Goal: Check status: Check status

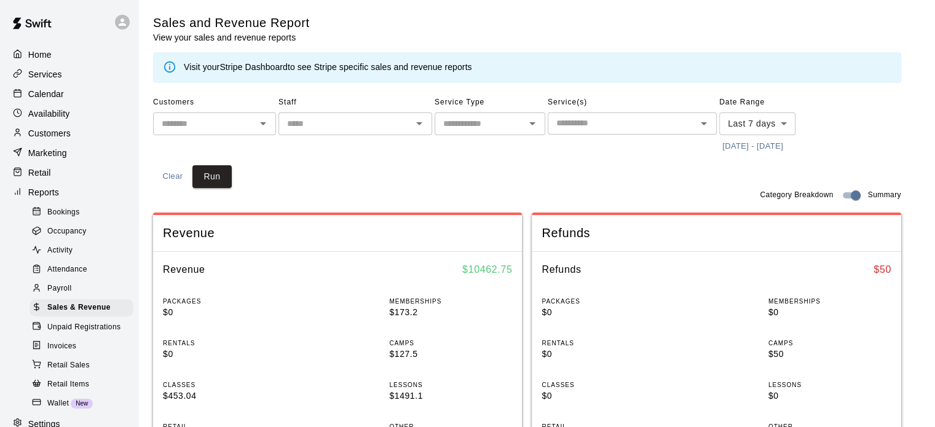
scroll to position [61, 0]
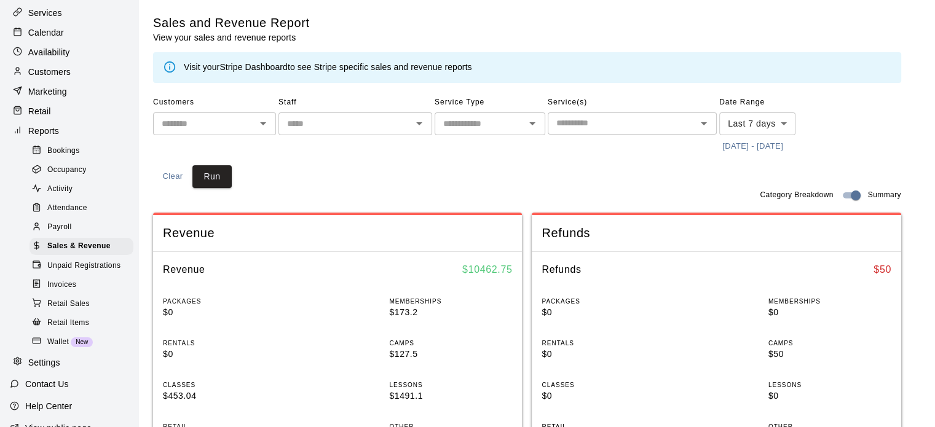
click at [106, 272] on span "Unpaid Registrations" at bounding box center [83, 266] width 73 height 12
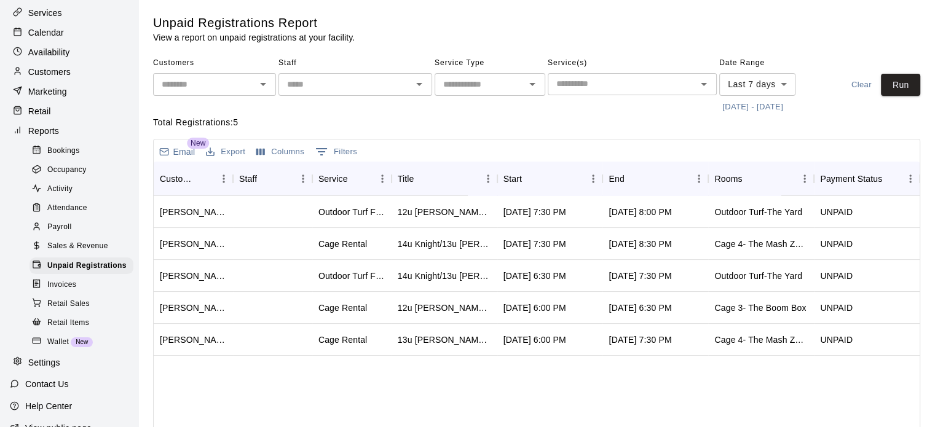
click at [77, 253] on span "Sales & Revenue" at bounding box center [77, 246] width 61 height 12
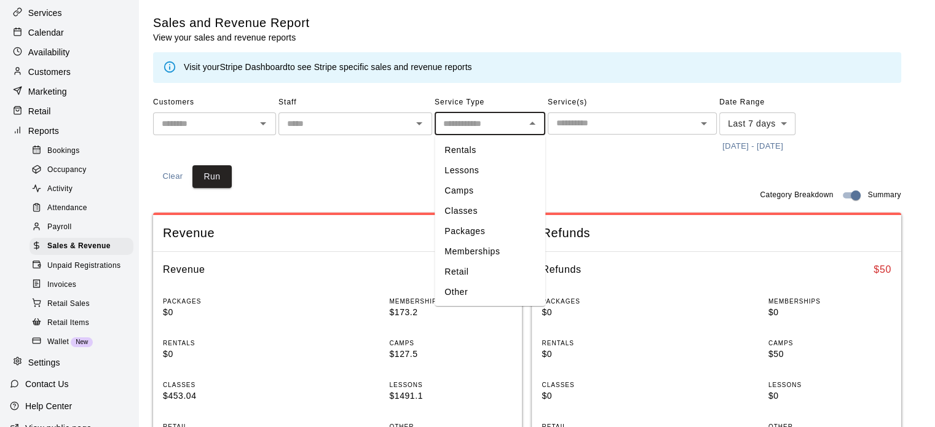
click at [500, 123] on input "text" at bounding box center [479, 123] width 83 height 15
click at [500, 124] on input "text" at bounding box center [479, 123] width 83 height 15
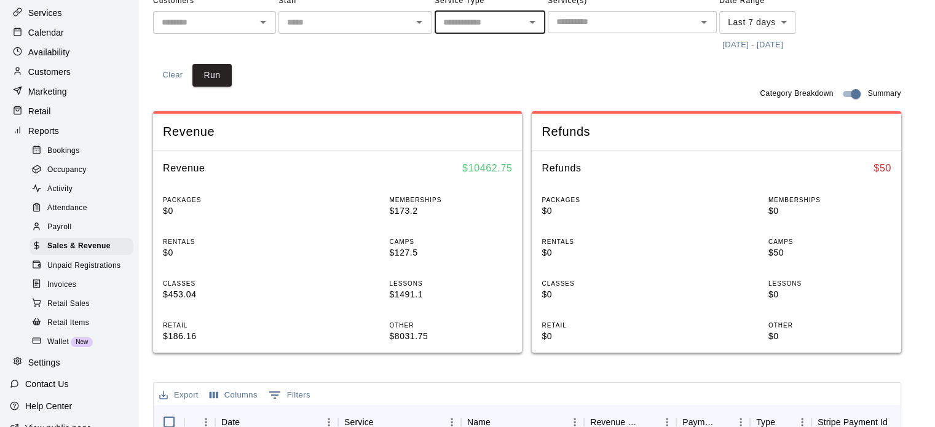
scroll to position [123, 0]
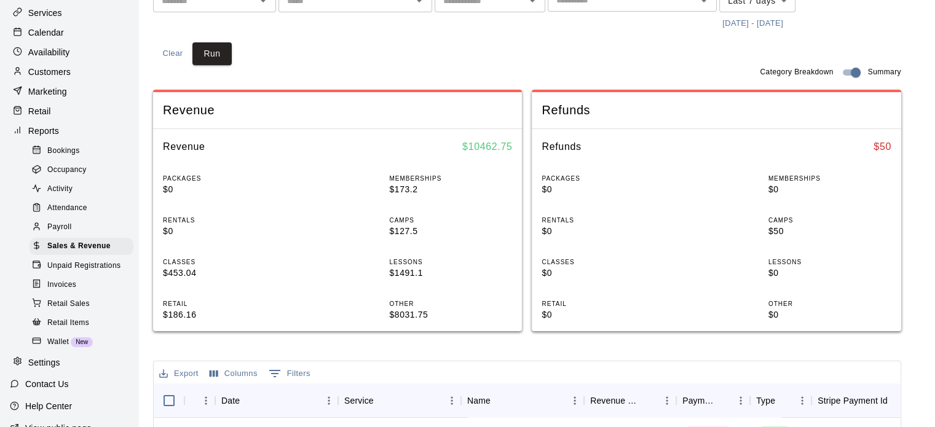
click at [324, 127] on div "Revenue" at bounding box center [337, 110] width 369 height 36
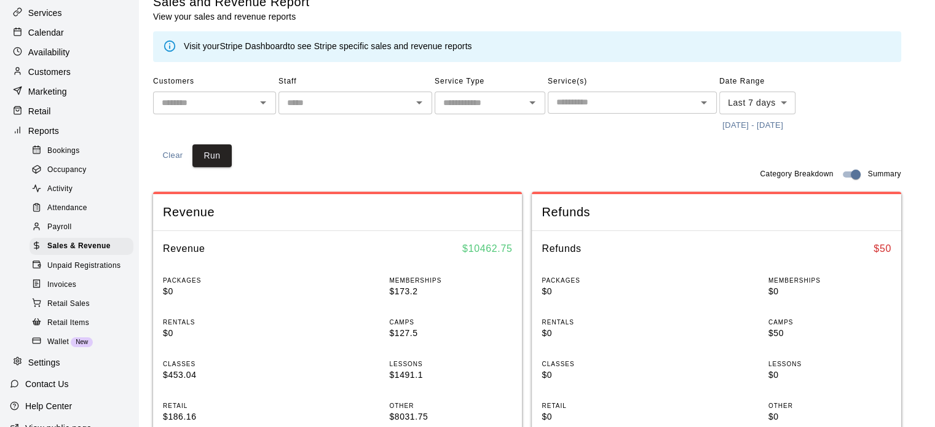
scroll to position [0, 0]
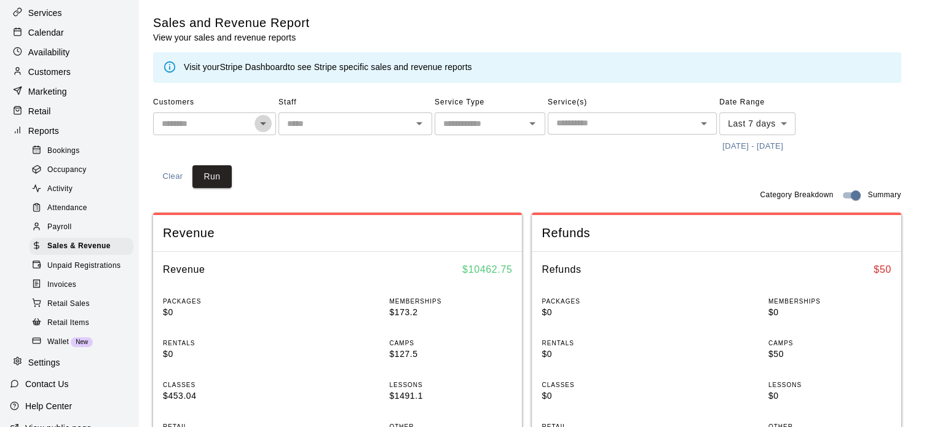
click at [268, 125] on icon "Open" at bounding box center [263, 123] width 15 height 15
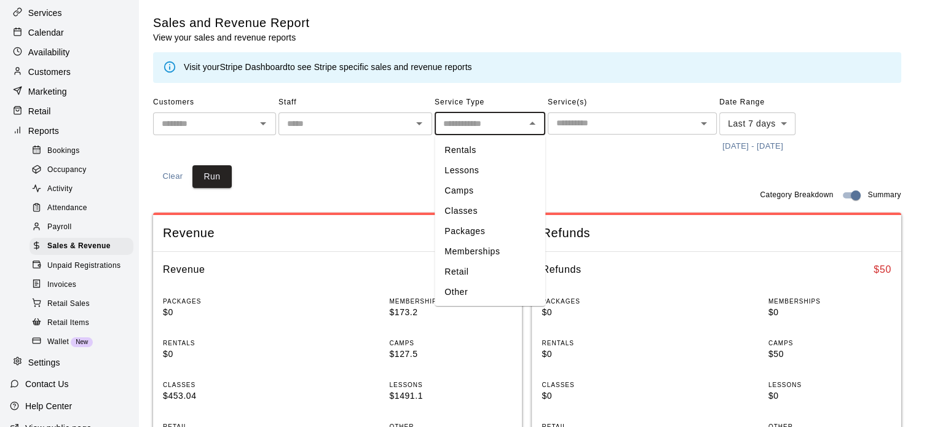
click at [494, 130] on input "text" at bounding box center [479, 123] width 83 height 15
click at [484, 147] on li "Rentals" at bounding box center [489, 150] width 111 height 20
type input "*******"
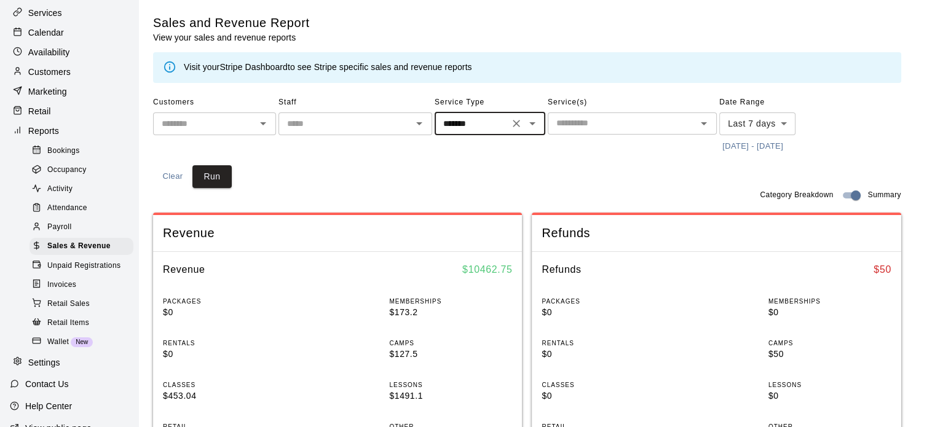
click at [71, 310] on span "Retail Sales" at bounding box center [68, 304] width 42 height 12
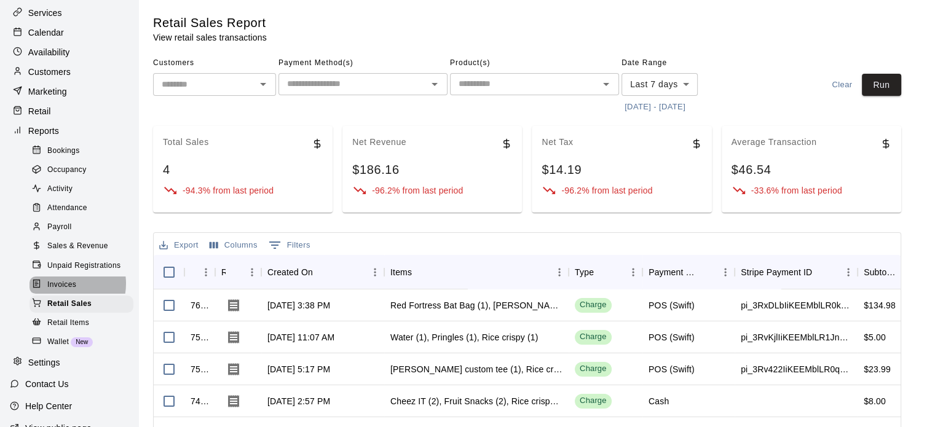
click at [64, 291] on span "Invoices" at bounding box center [61, 285] width 29 height 12
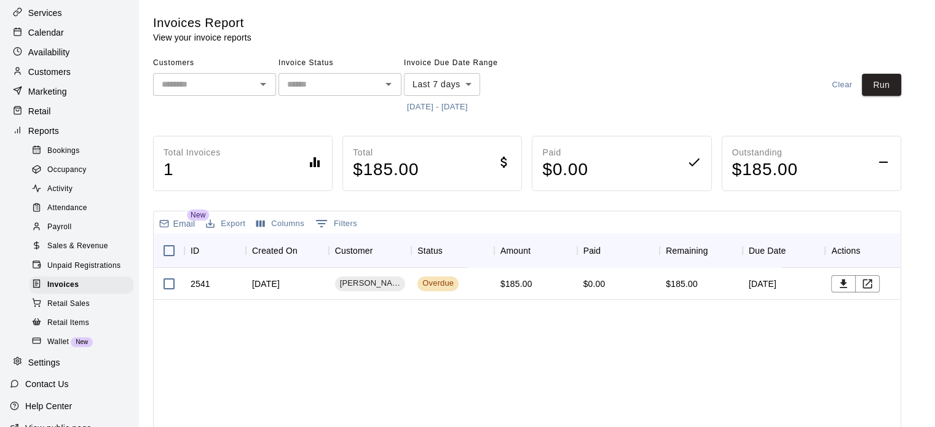
click at [79, 329] on span "Retail Items" at bounding box center [68, 323] width 42 height 12
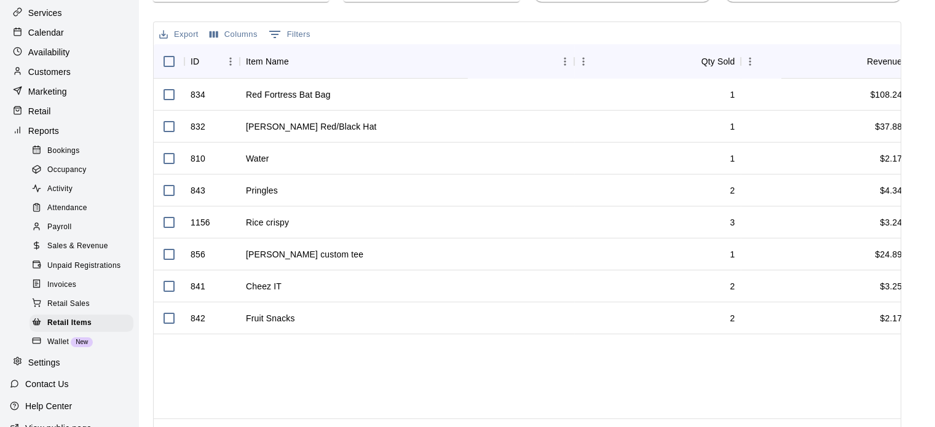
scroll to position [302, 0]
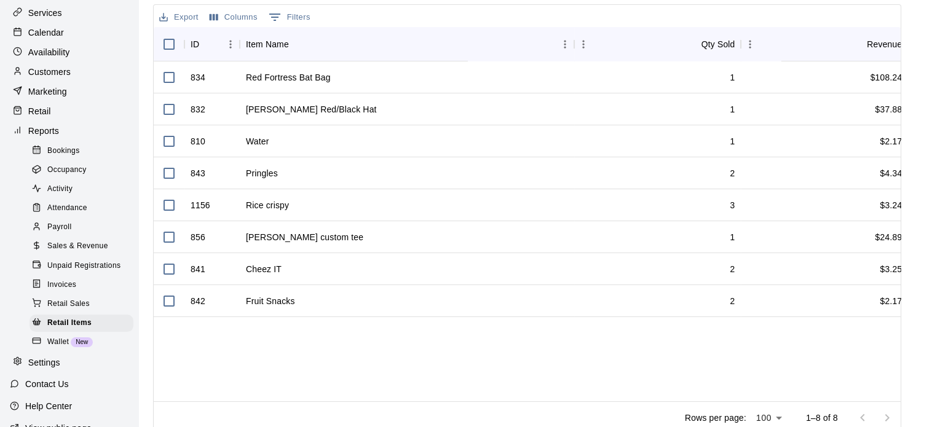
click at [51, 233] on span "Payroll" at bounding box center [59, 227] width 24 height 12
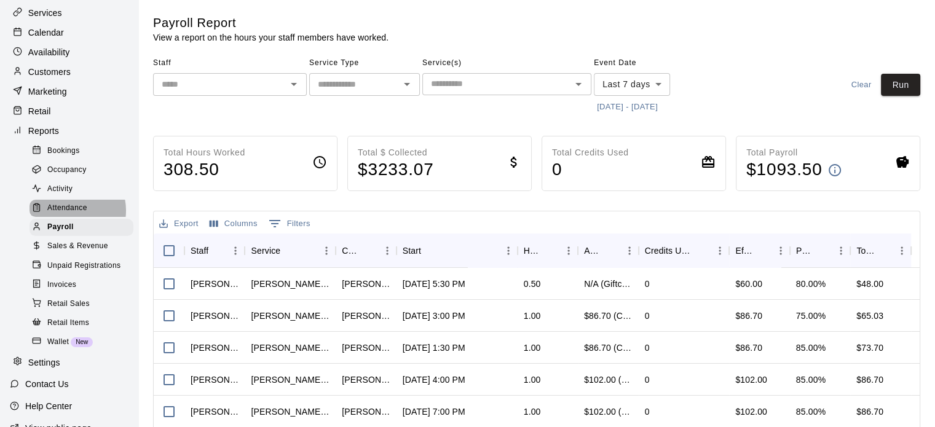
click at [67, 214] on span "Attendance" at bounding box center [67, 208] width 40 height 12
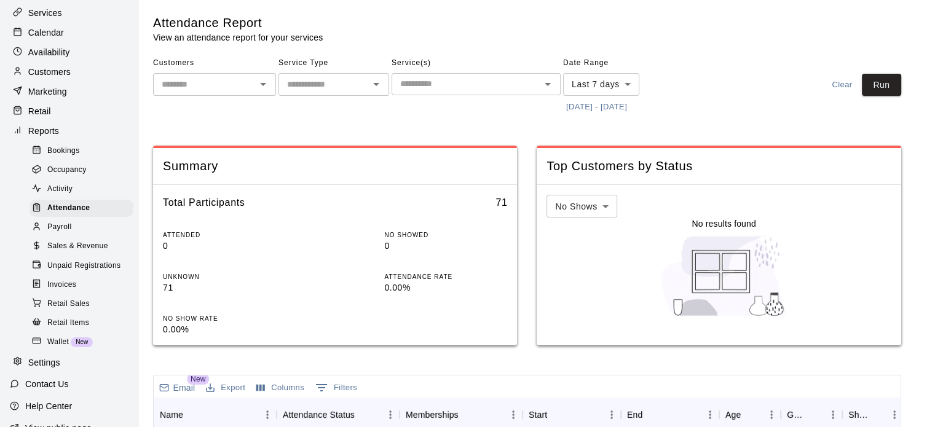
click at [65, 195] on span "Activity" at bounding box center [59, 189] width 25 height 12
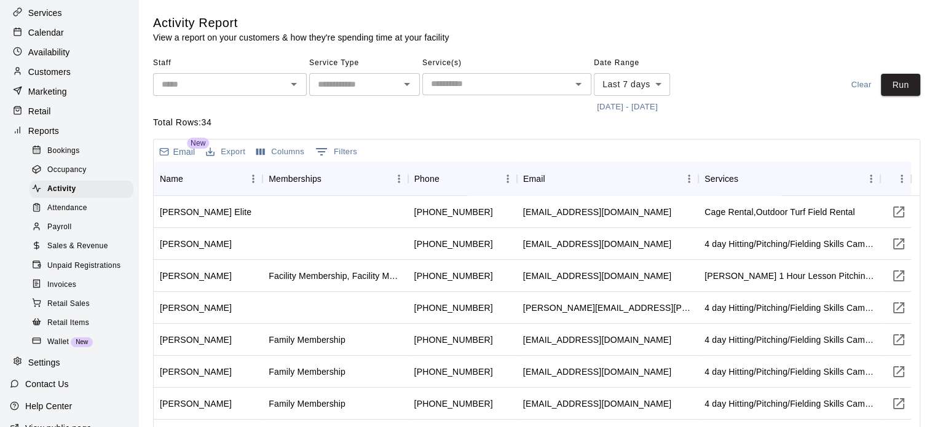
click at [65, 176] on span "Occupancy" at bounding box center [66, 170] width 39 height 12
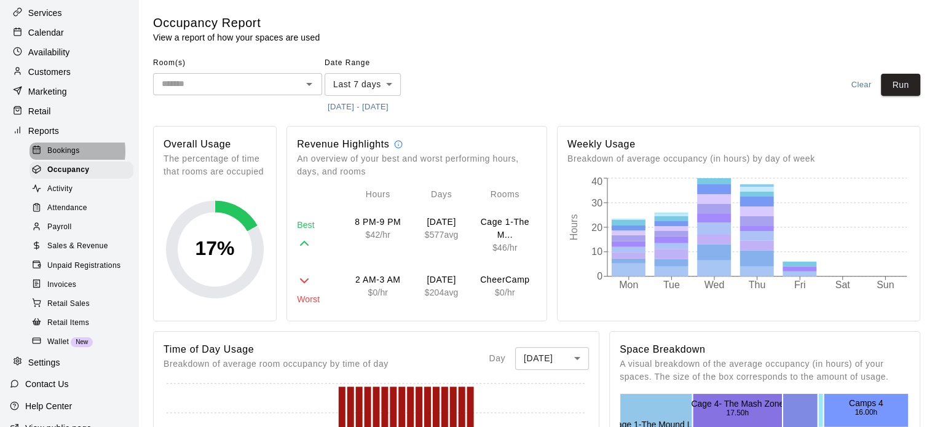
click at [65, 157] on span "Bookings" at bounding box center [63, 151] width 33 height 12
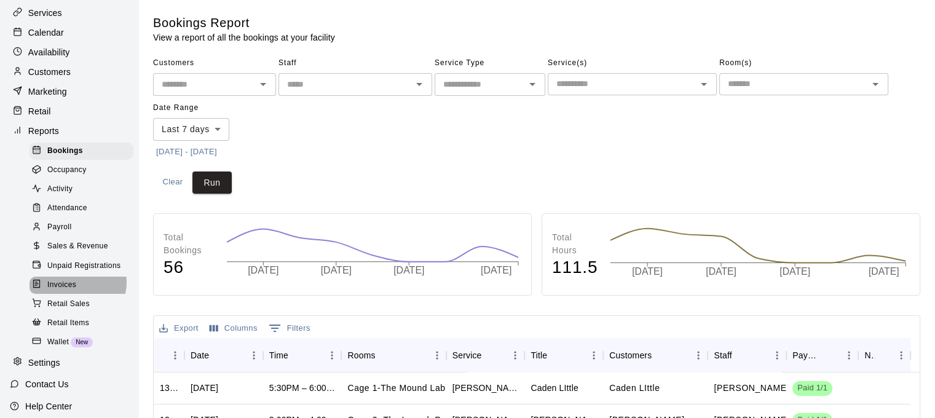
click at [76, 291] on span "Invoices" at bounding box center [61, 285] width 29 height 12
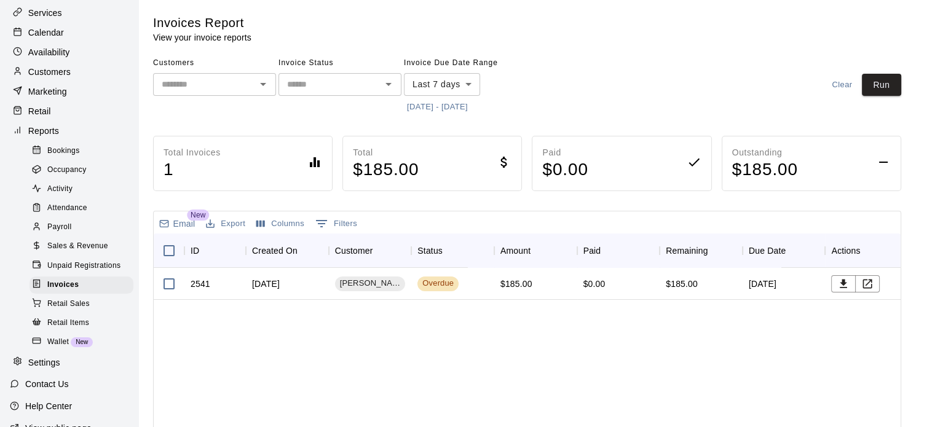
click at [73, 253] on span "Sales & Revenue" at bounding box center [77, 246] width 61 height 12
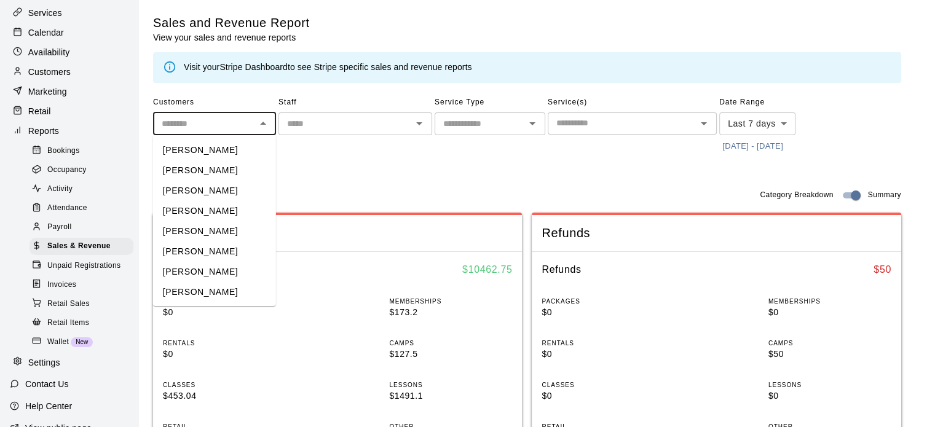
click at [233, 122] on input "text" at bounding box center [204, 123] width 95 height 15
click at [229, 147] on li "[PERSON_NAME]" at bounding box center [214, 150] width 123 height 20
type input "**********"
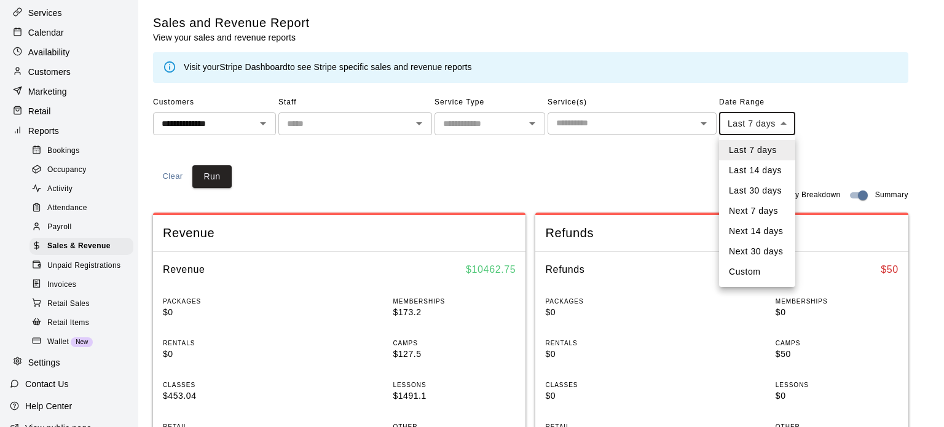
click at [759, 272] on li "Custom" at bounding box center [757, 272] width 76 height 20
type input "******"
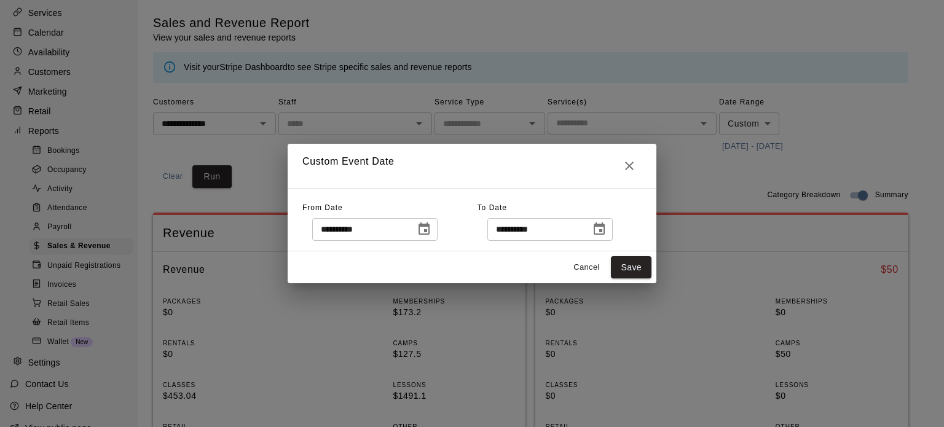
click at [431, 228] on icon "Choose date, selected date is Aug 11, 2025" at bounding box center [424, 229] width 15 height 15
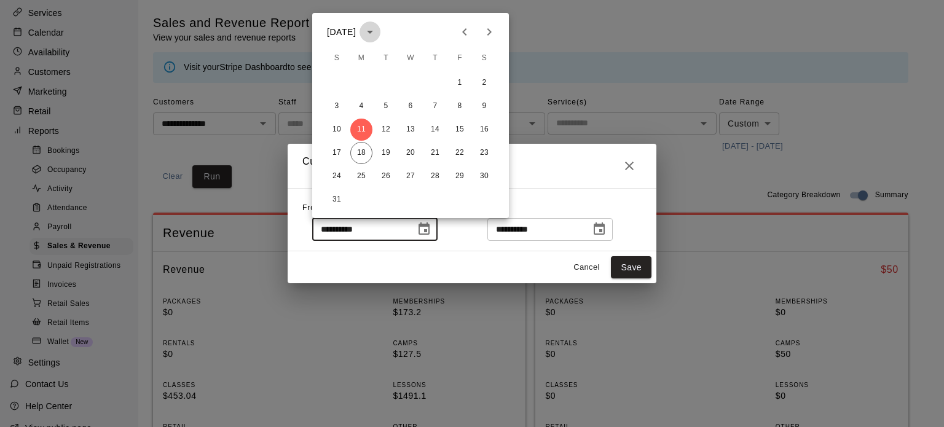
click at [377, 34] on icon "calendar view is open, switch to year view" at bounding box center [370, 32] width 15 height 15
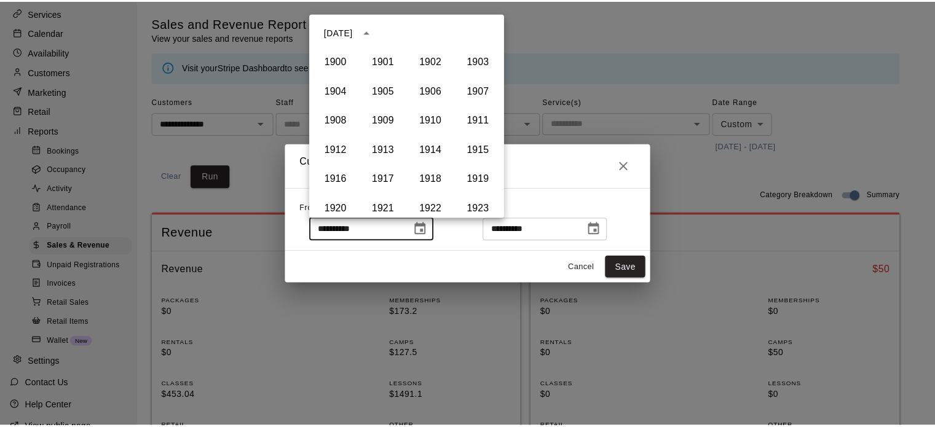
scroll to position [843, 0]
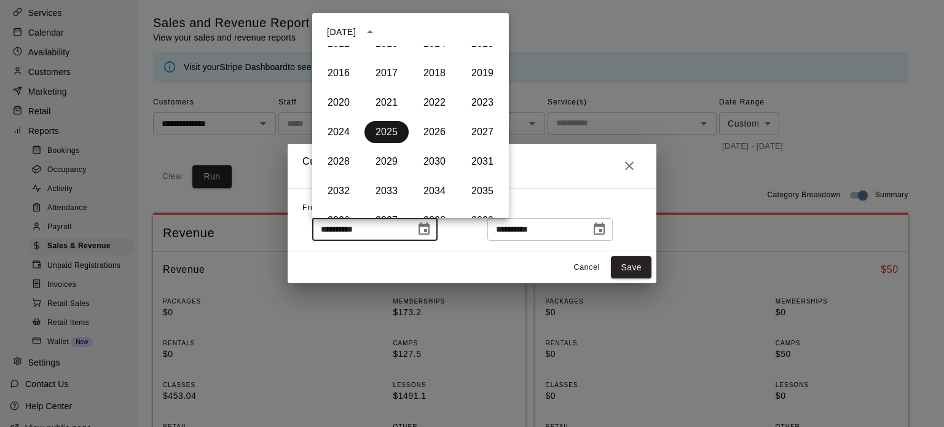
click at [374, 132] on button "2025" at bounding box center [386, 132] width 44 height 22
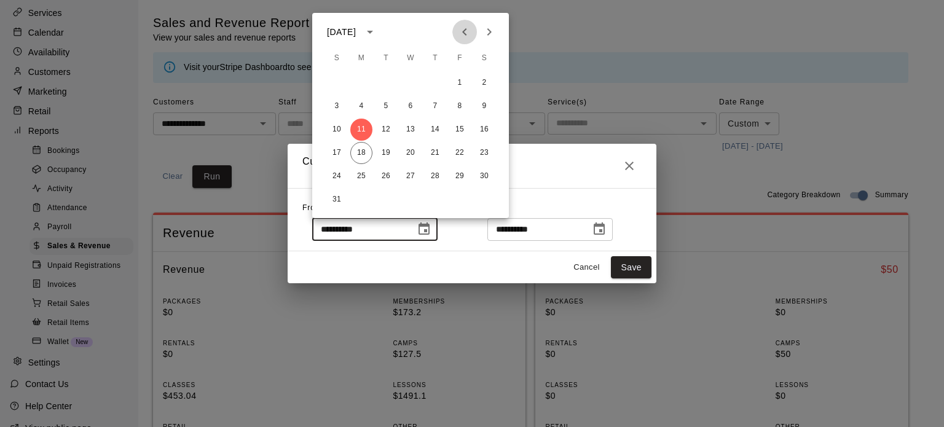
click at [463, 33] on icon "Previous month" at bounding box center [464, 32] width 15 height 15
click at [463, 33] on icon "Previous month" at bounding box center [464, 31] width 4 height 7
click at [437, 85] on button "1" at bounding box center [435, 83] width 22 height 22
type input "**********"
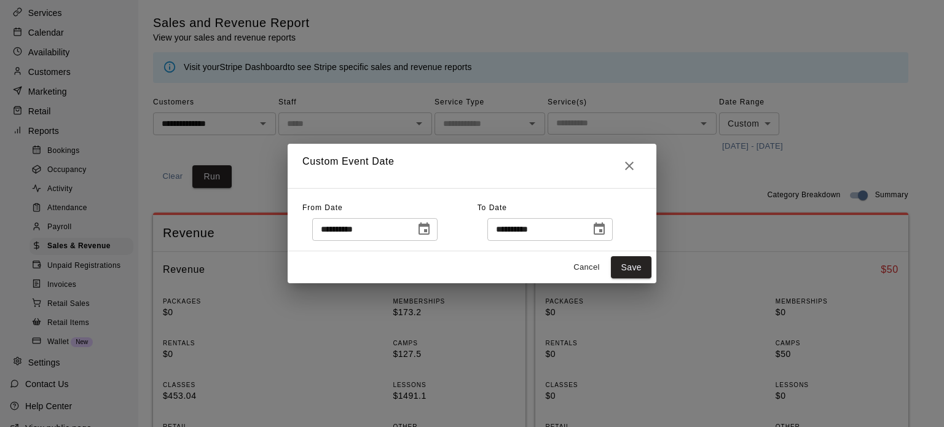
click at [515, 216] on div "**********" at bounding box center [559, 219] width 164 height 42
click at [522, 226] on input "**********" at bounding box center [534, 229] width 95 height 23
click at [606, 232] on icon "Choose date, selected date is Aug 18, 2025" at bounding box center [599, 229] width 15 height 15
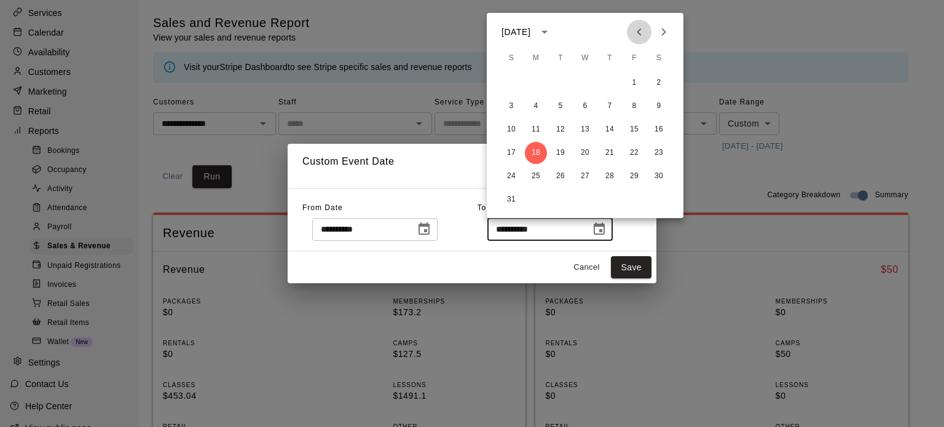
click at [635, 31] on icon "Previous month" at bounding box center [639, 32] width 15 height 15
click at [657, 171] on button "31" at bounding box center [659, 176] width 22 height 22
type input "**********"
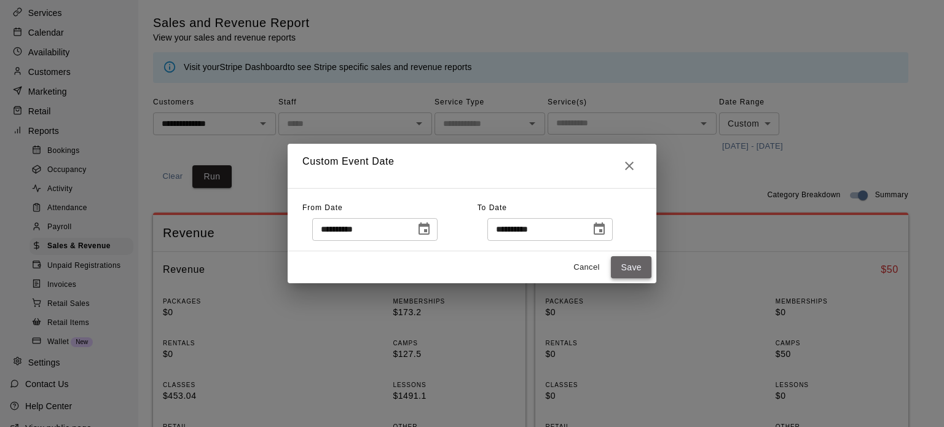
click at [632, 265] on button "Save" at bounding box center [631, 267] width 41 height 23
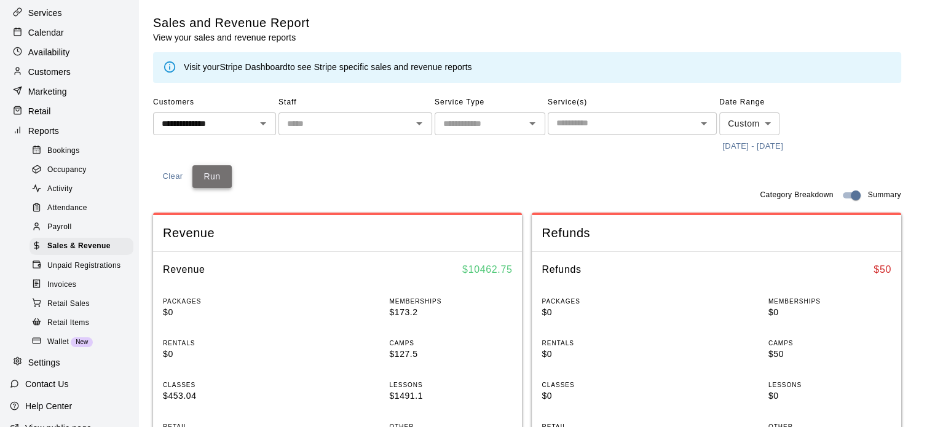
click at [216, 176] on button "Run" at bounding box center [211, 176] width 39 height 23
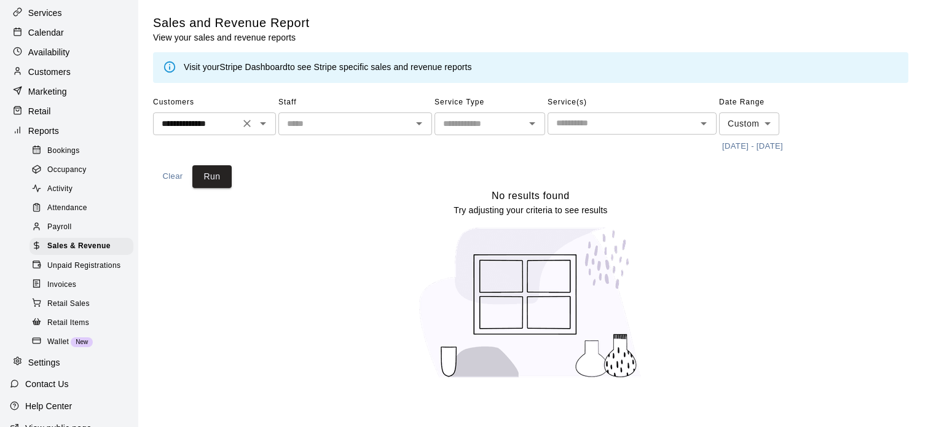
click at [243, 121] on icon "Clear" at bounding box center [247, 123] width 12 height 12
click at [261, 123] on icon "Open" at bounding box center [263, 123] width 6 height 3
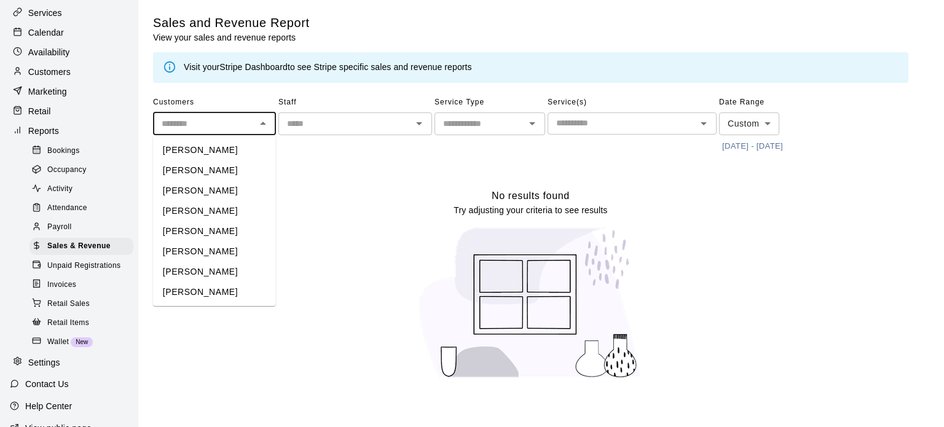
click at [233, 167] on li "[PERSON_NAME]" at bounding box center [214, 170] width 123 height 20
type input "**********"
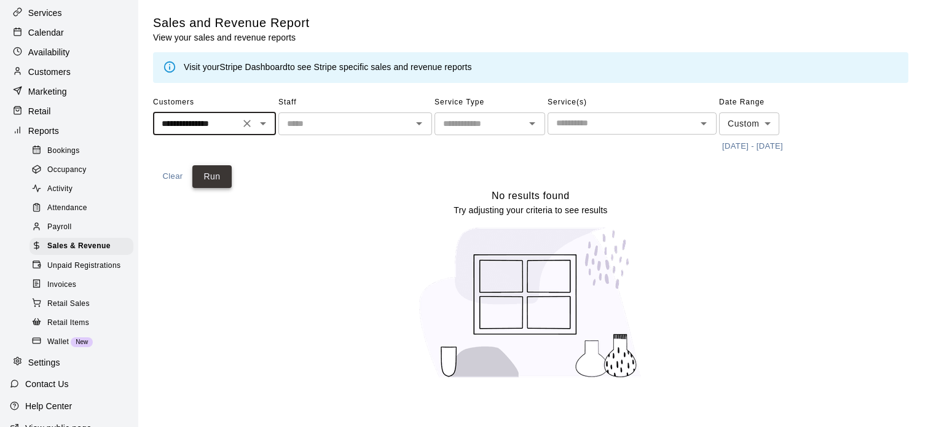
click at [216, 174] on button "Run" at bounding box center [211, 176] width 39 height 23
